Goal: Task Accomplishment & Management: Use online tool/utility

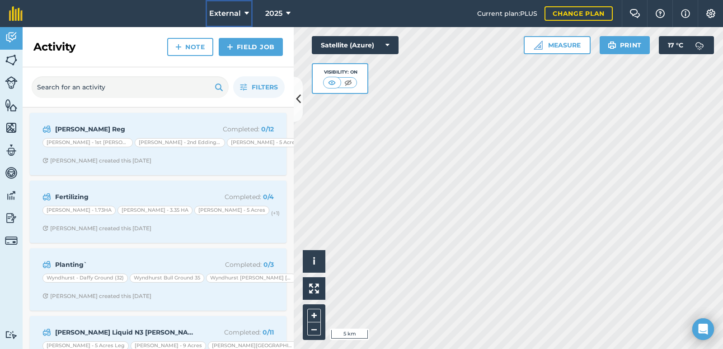
click at [246, 19] on icon at bounding box center [246, 13] width 5 height 11
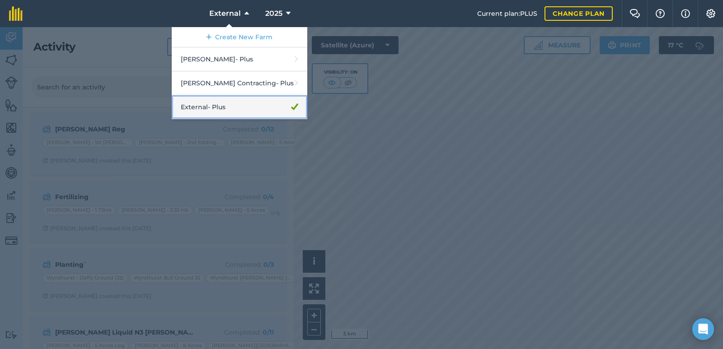
click at [251, 103] on link "External - Plus" at bounding box center [240, 107] width 136 height 24
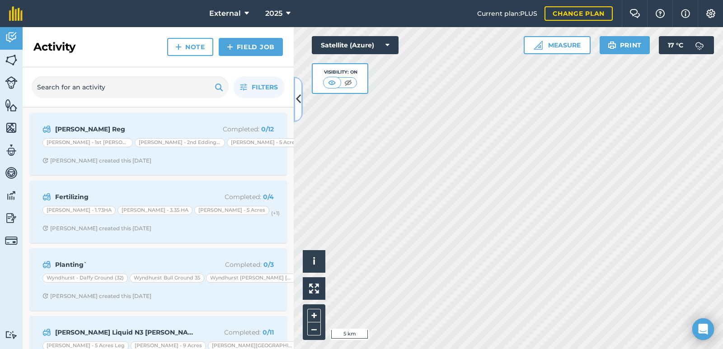
click at [299, 96] on icon at bounding box center [298, 99] width 5 height 16
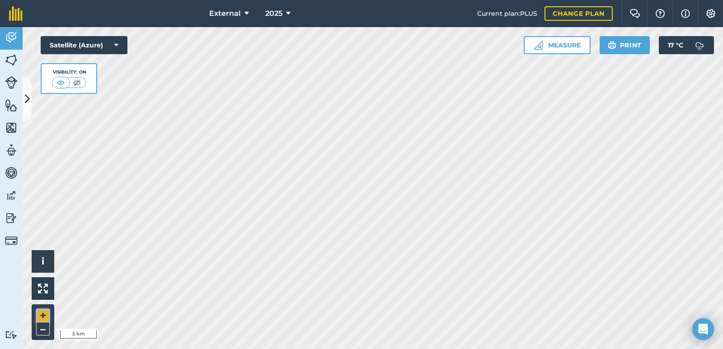
click at [44, 315] on button "+" at bounding box center [43, 316] width 14 height 14
click at [504, 21] on div "External 2025 Current plan : PLUS Change plan Farm Chat Help Info Settings Exte…" at bounding box center [361, 174] width 723 height 349
click at [42, 316] on button "+" at bounding box center [43, 316] width 14 height 14
